Goal: Transaction & Acquisition: Book appointment/travel/reservation

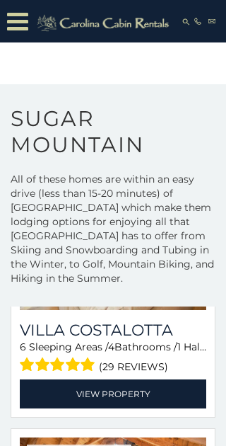
scroll to position [3045, 0]
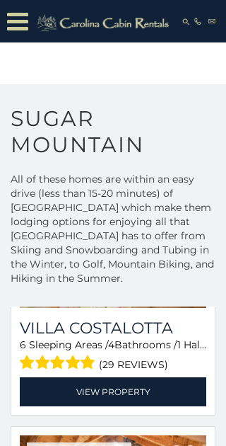
click at [124, 391] on link "View Property" at bounding box center [113, 391] width 187 height 29
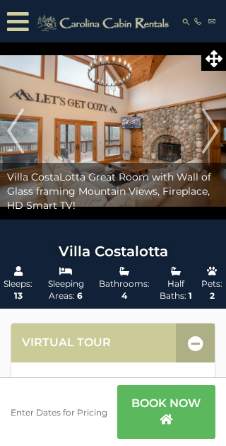
click at [213, 132] on img "Next" at bounding box center [210, 131] width 17 height 57
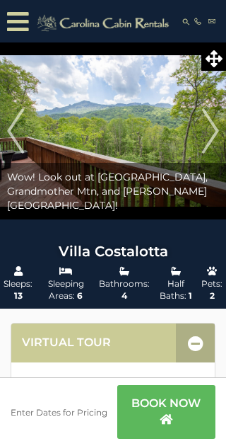
click at [216, 132] on img "Next" at bounding box center [210, 131] width 17 height 57
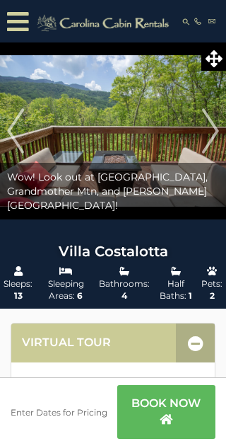
click at [215, 131] on img "Next" at bounding box center [210, 131] width 17 height 57
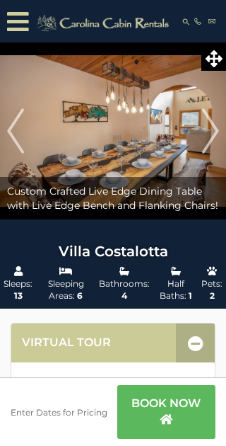
click at [218, 130] on img "Next" at bounding box center [210, 131] width 17 height 57
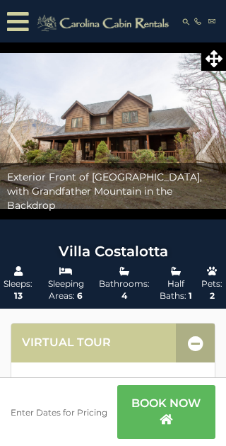
click at [217, 132] on img "Next" at bounding box center [210, 131] width 17 height 57
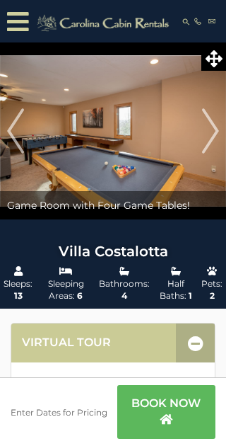
click at [217, 132] on img "Next" at bounding box center [210, 131] width 17 height 57
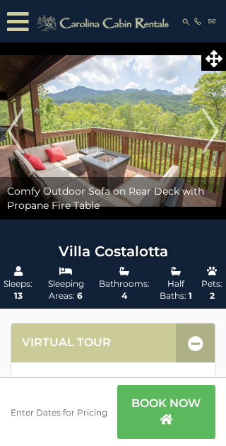
click at [222, 130] on img at bounding box center [113, 130] width 226 height 177
click at [217, 130] on img "Next" at bounding box center [210, 131] width 17 height 57
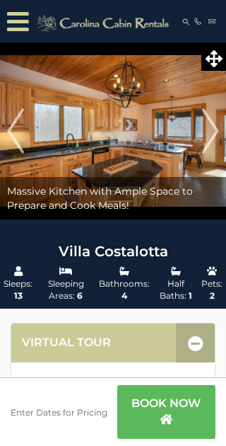
click at [216, 132] on img "Next" at bounding box center [210, 131] width 17 height 57
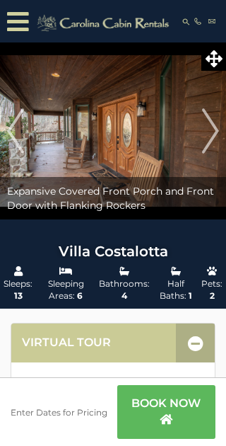
click at [219, 134] on img "Next" at bounding box center [210, 131] width 17 height 57
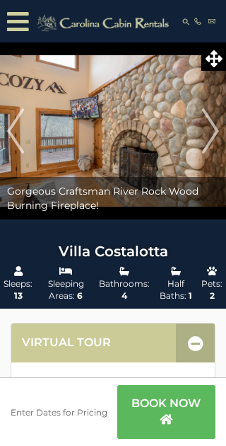
click at [221, 134] on img at bounding box center [113, 130] width 226 height 177
click at [217, 129] on img "Next" at bounding box center [210, 131] width 17 height 57
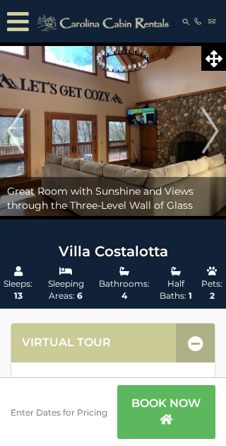
click at [219, 135] on img "Next" at bounding box center [210, 131] width 17 height 57
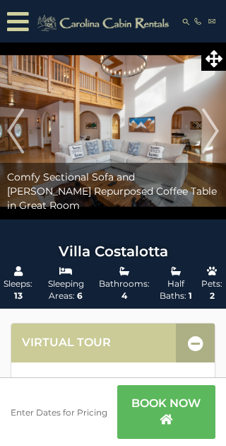
click at [220, 131] on img at bounding box center [113, 130] width 226 height 177
click at [219, 132] on img "Next" at bounding box center [210, 131] width 17 height 57
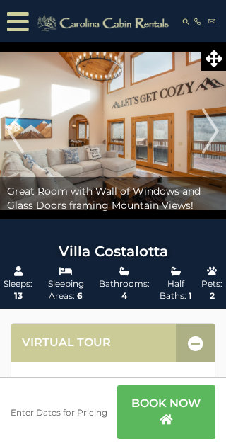
click at [215, 130] on img "Next" at bounding box center [210, 131] width 17 height 57
